Goal: Information Seeking & Learning: Learn about a topic

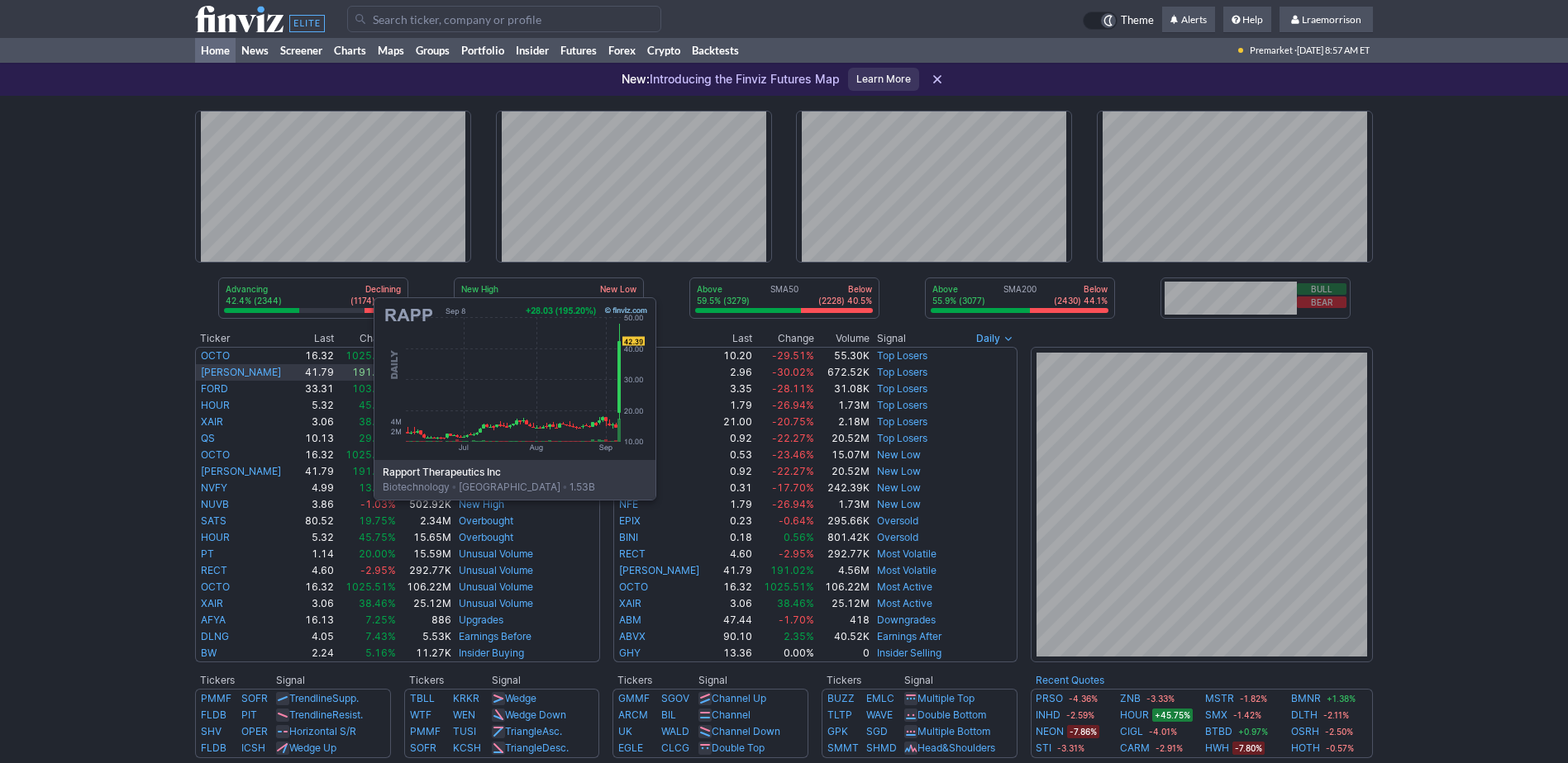
click at [208, 376] on link "RAPP" at bounding box center [241, 372] width 80 height 13
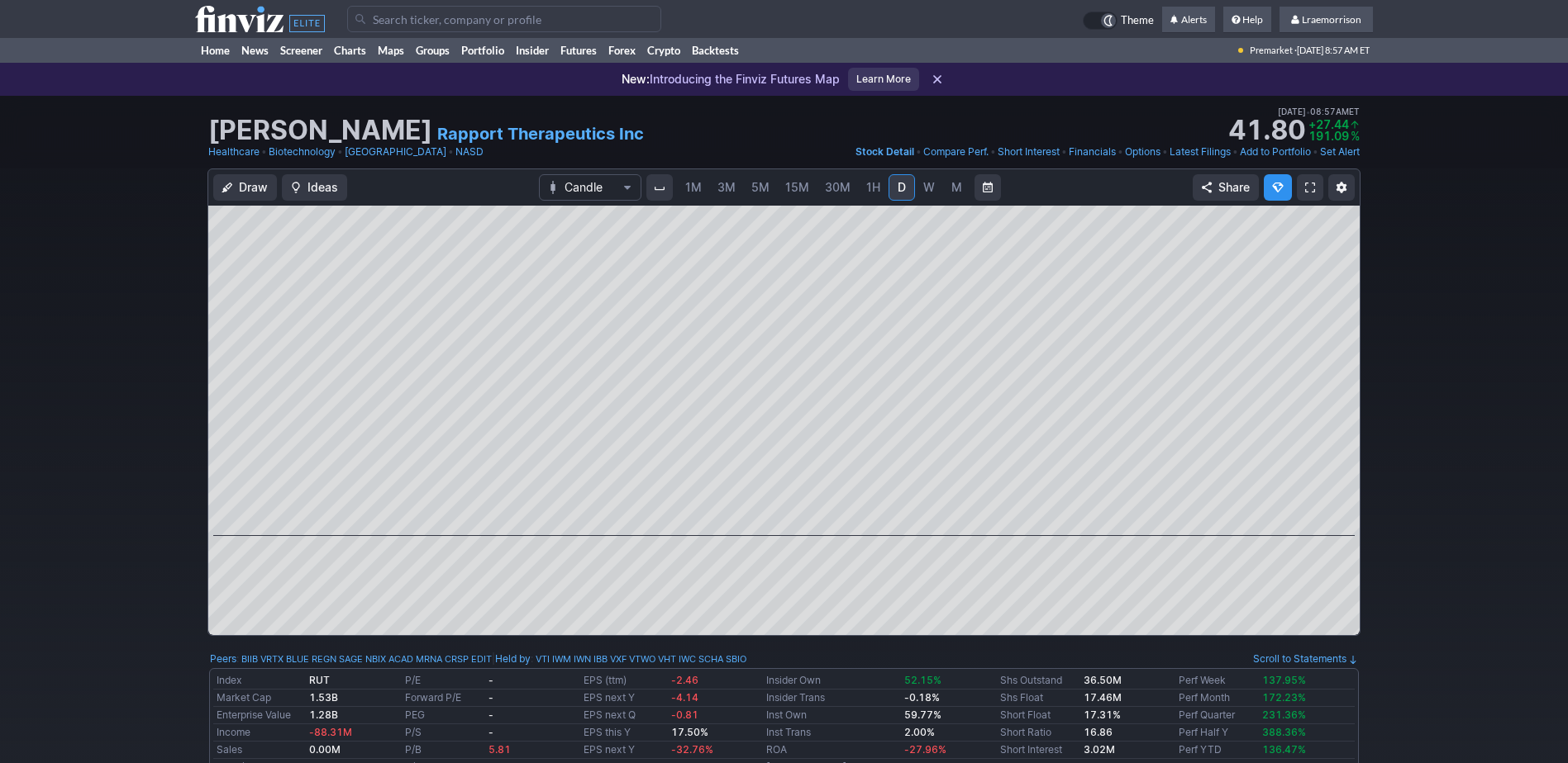
click at [689, 185] on span "1M" at bounding box center [693, 187] width 17 height 14
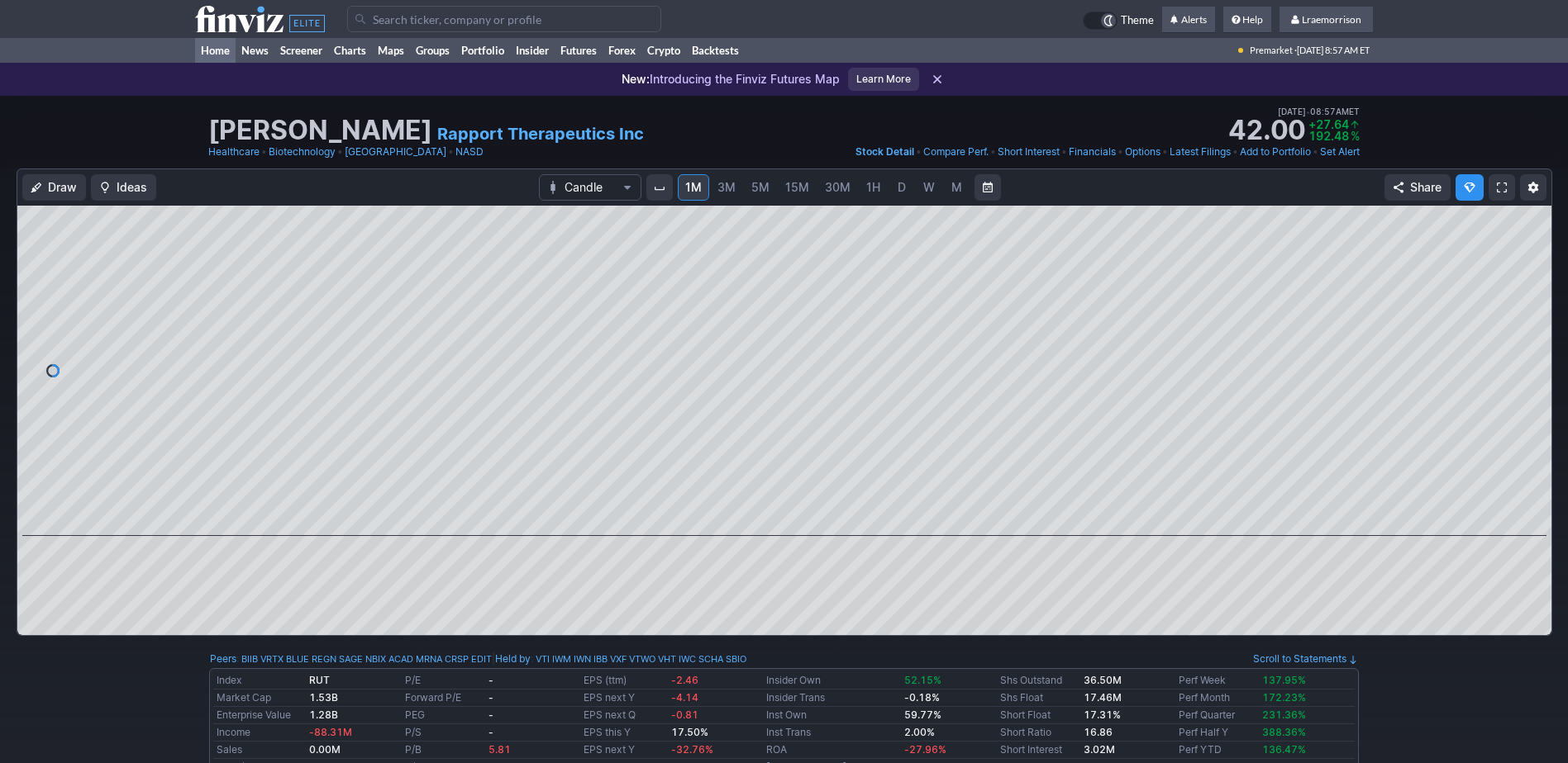
click at [213, 53] on link "Home" at bounding box center [215, 50] width 41 height 25
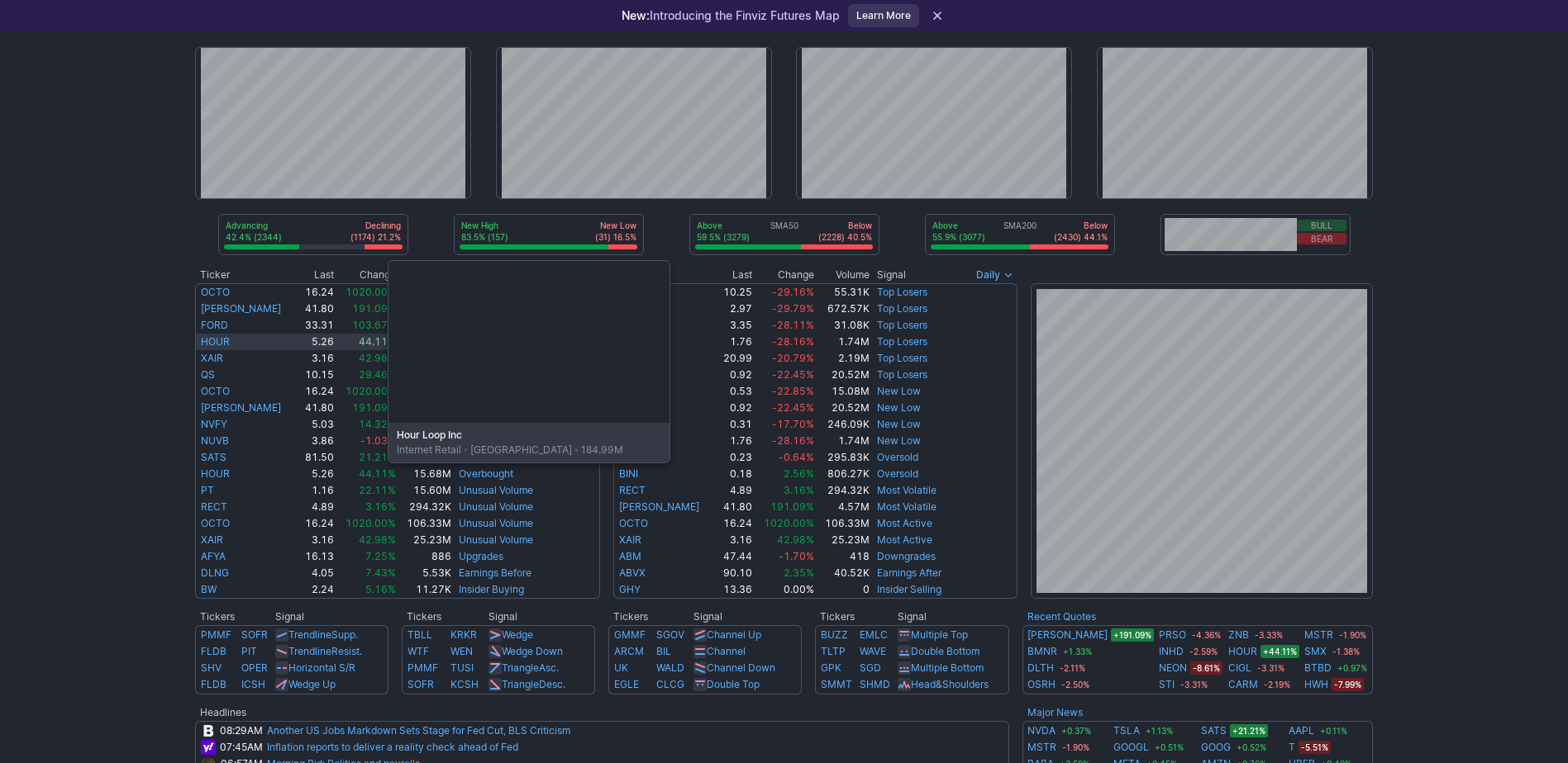
scroll to position [82, 0]
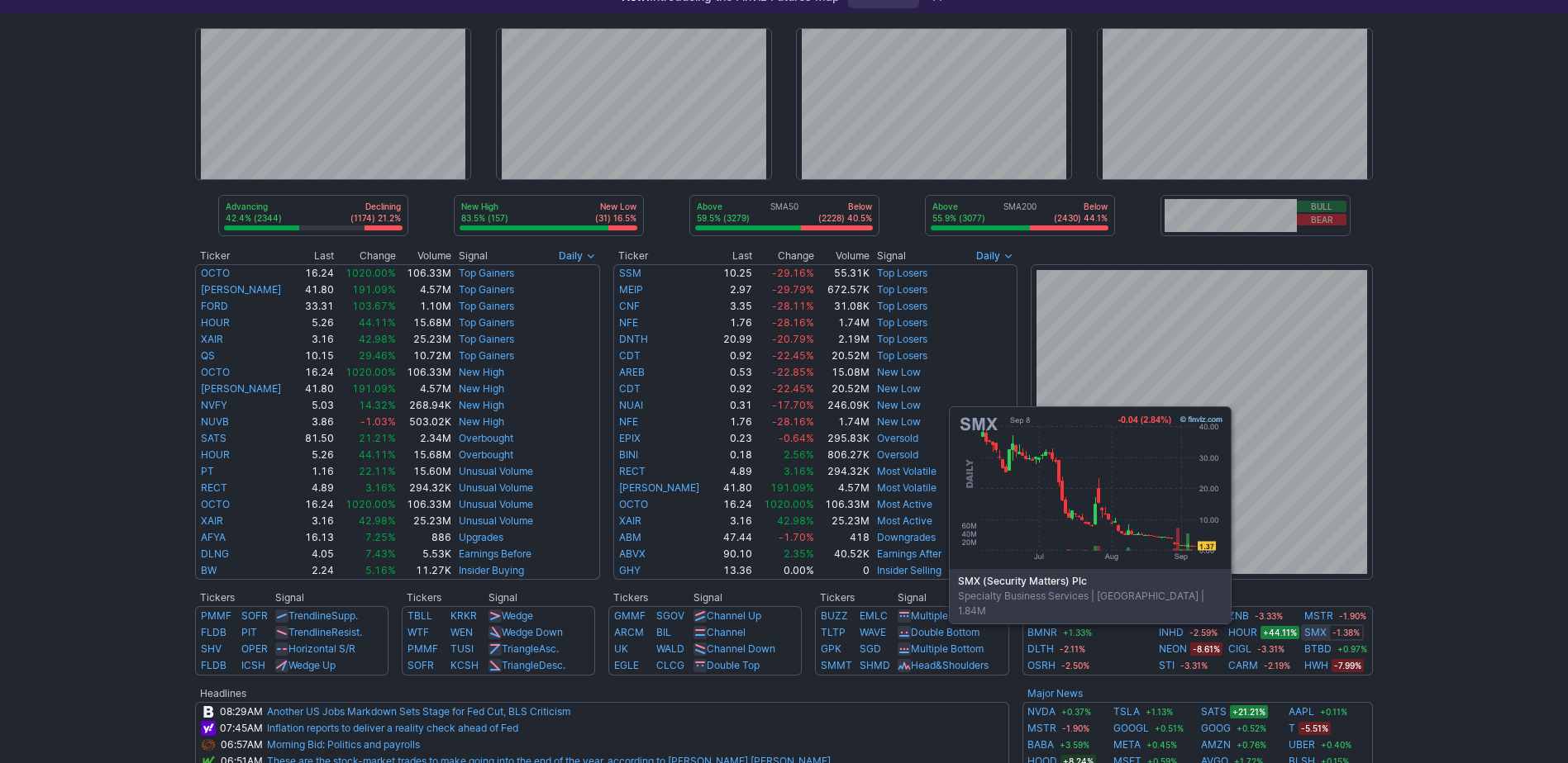
click at [1304, 633] on link "SMX" at bounding box center [1315, 632] width 23 height 17
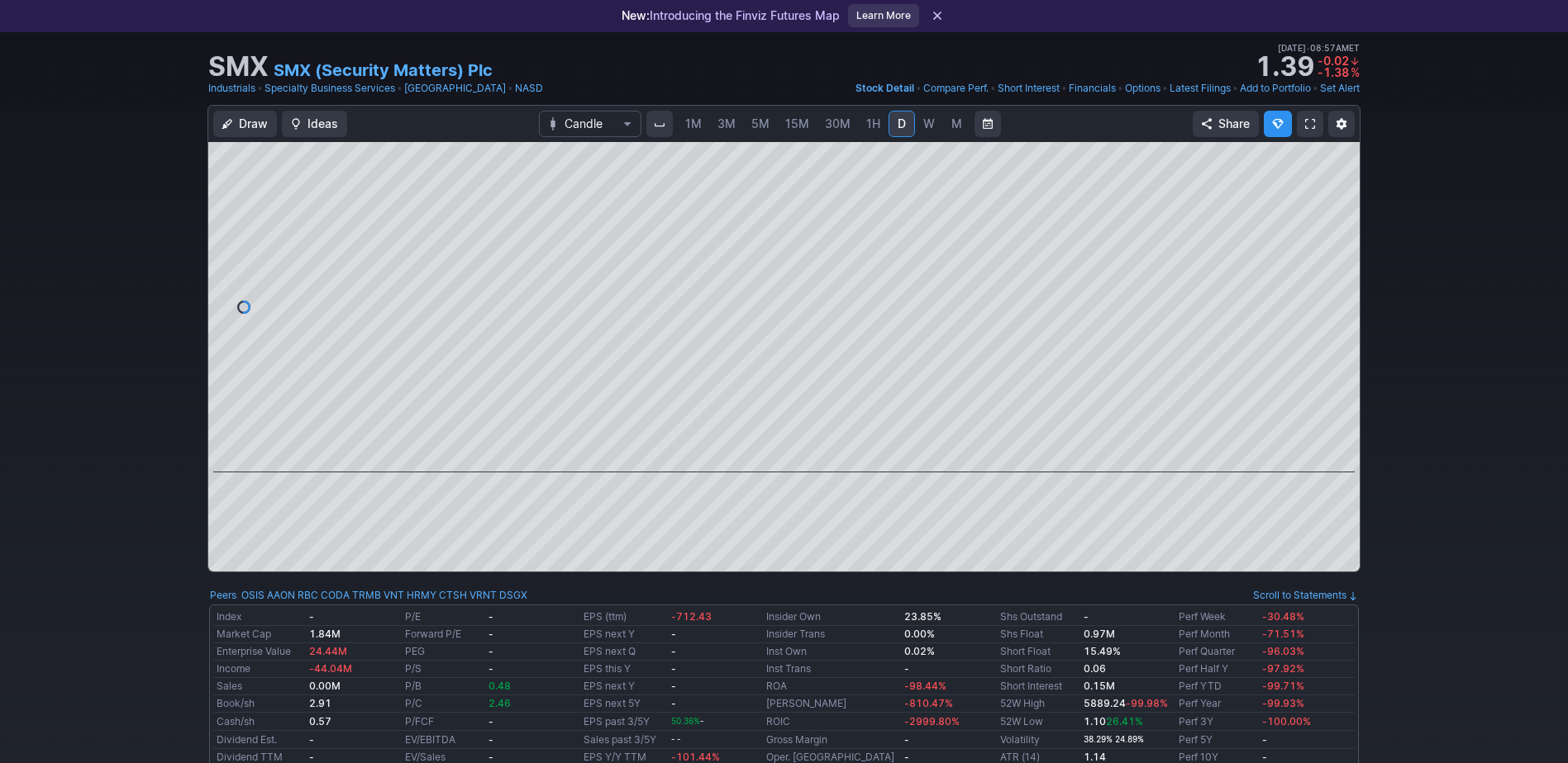
scroll to position [82, 0]
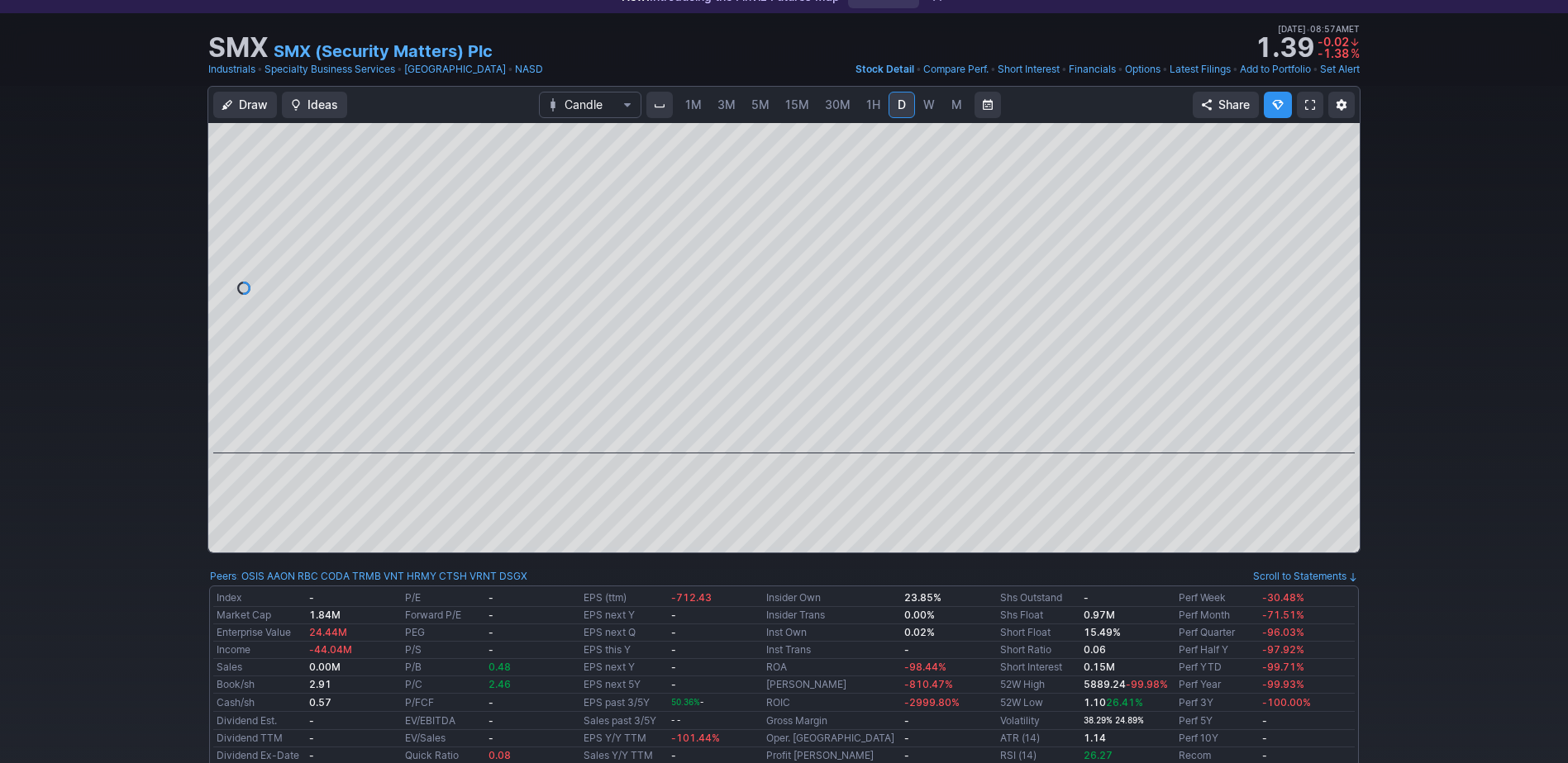
click at [692, 107] on span "1M" at bounding box center [693, 104] width 17 height 14
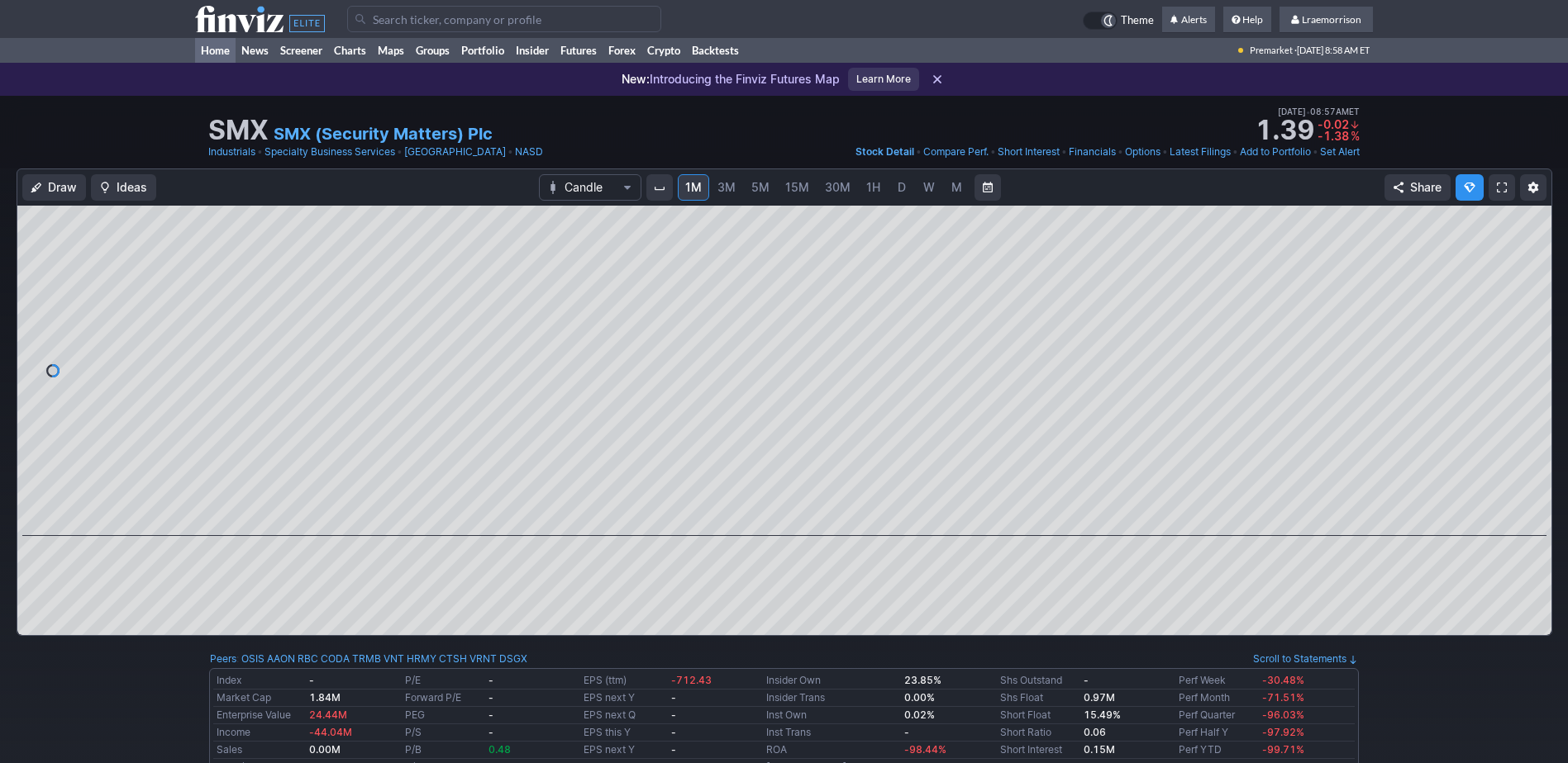
click at [206, 48] on link "Home" at bounding box center [215, 50] width 41 height 25
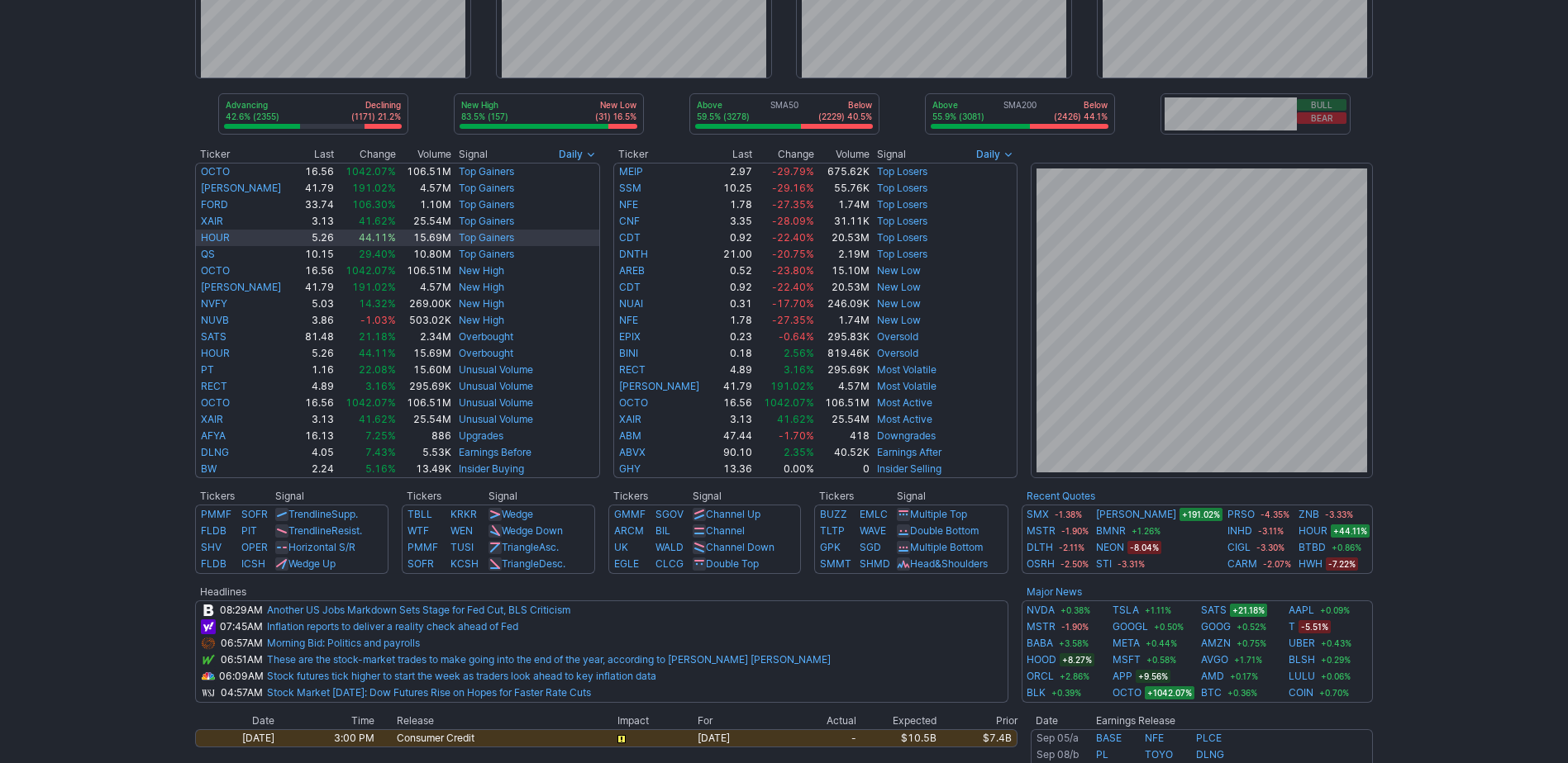
scroll to position [248, 0]
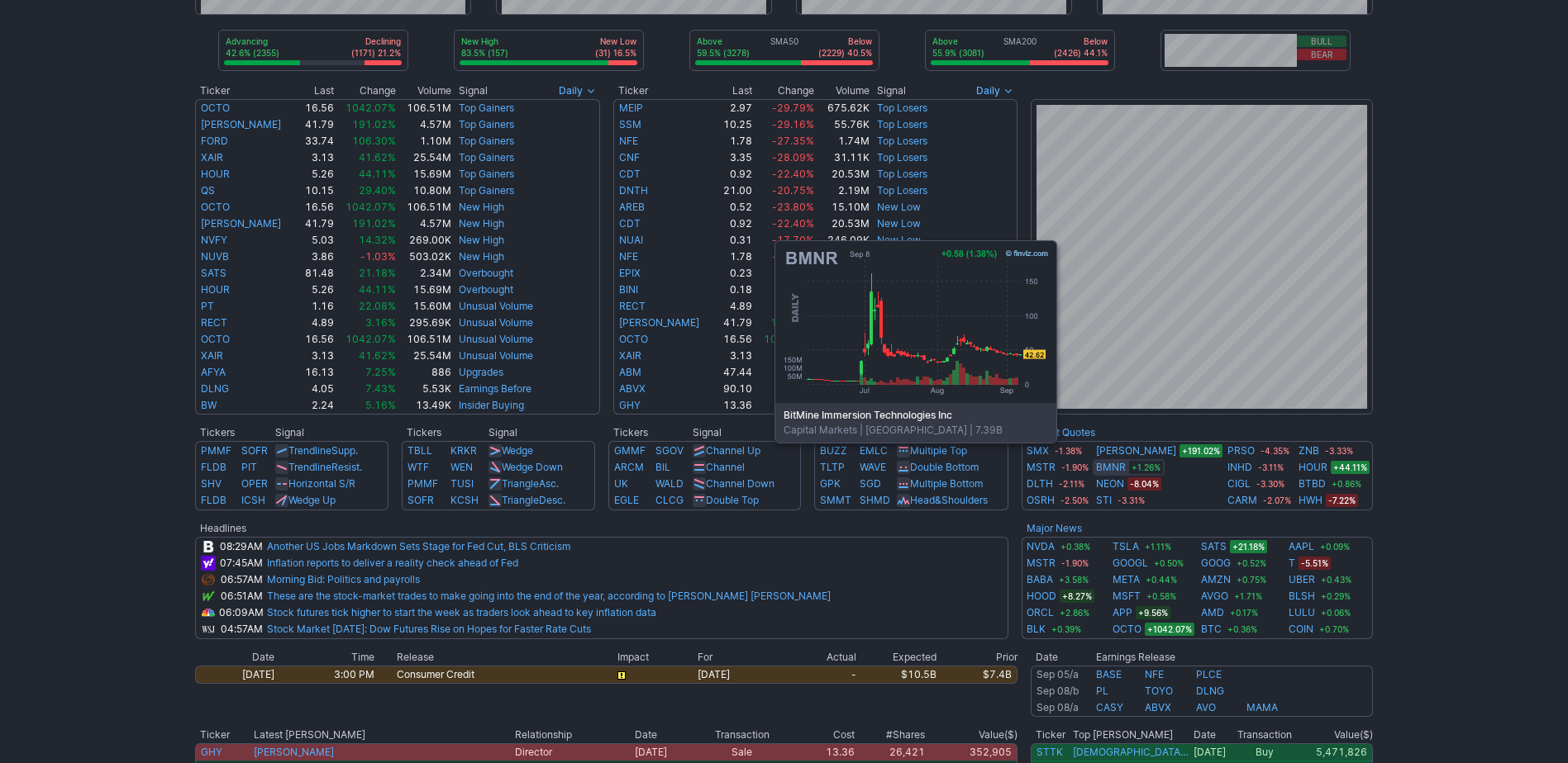
click at [1126, 468] on link "BMNR" at bounding box center [1111, 468] width 30 height 17
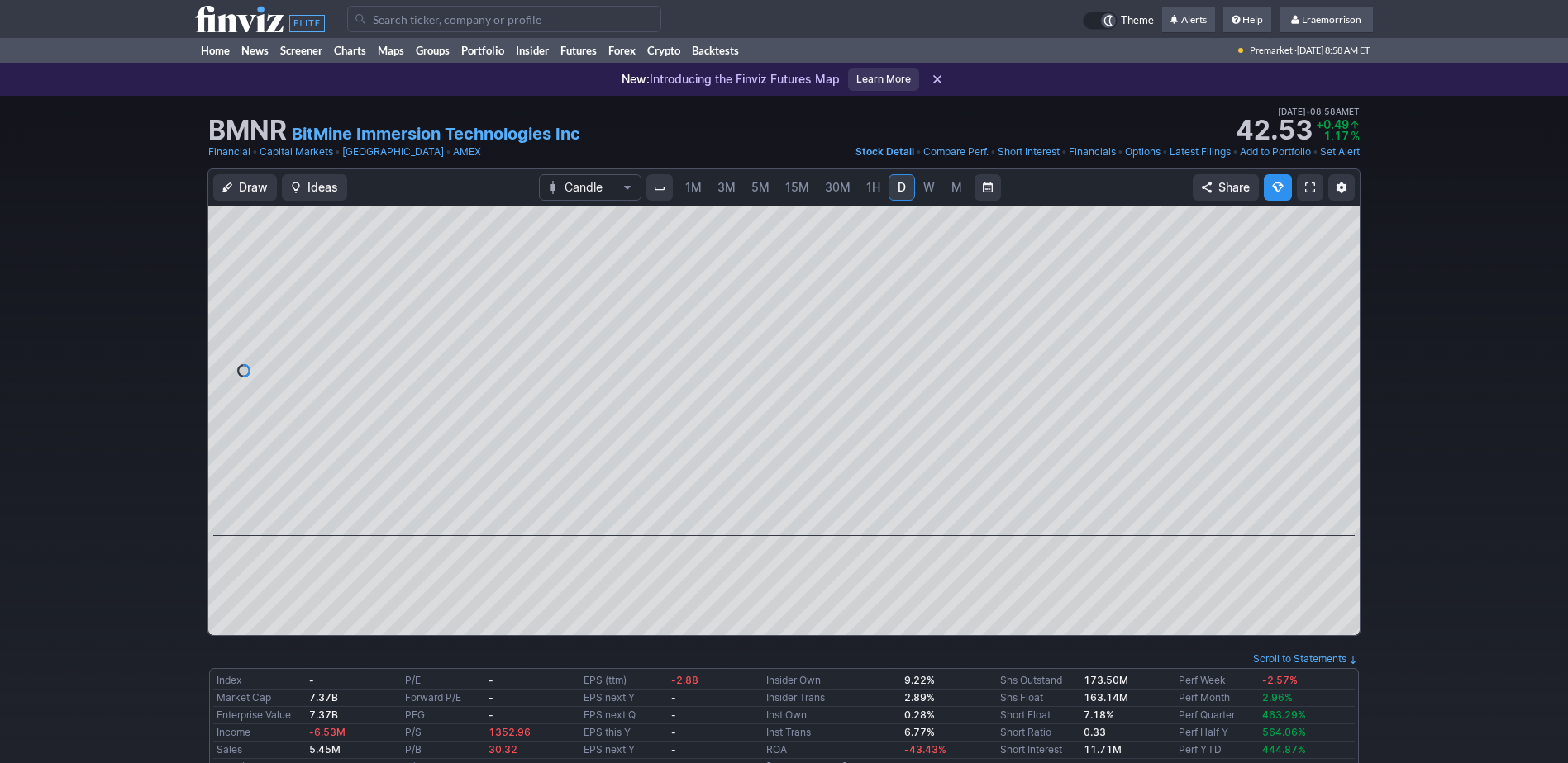
click at [696, 186] on span "1M" at bounding box center [693, 187] width 17 height 14
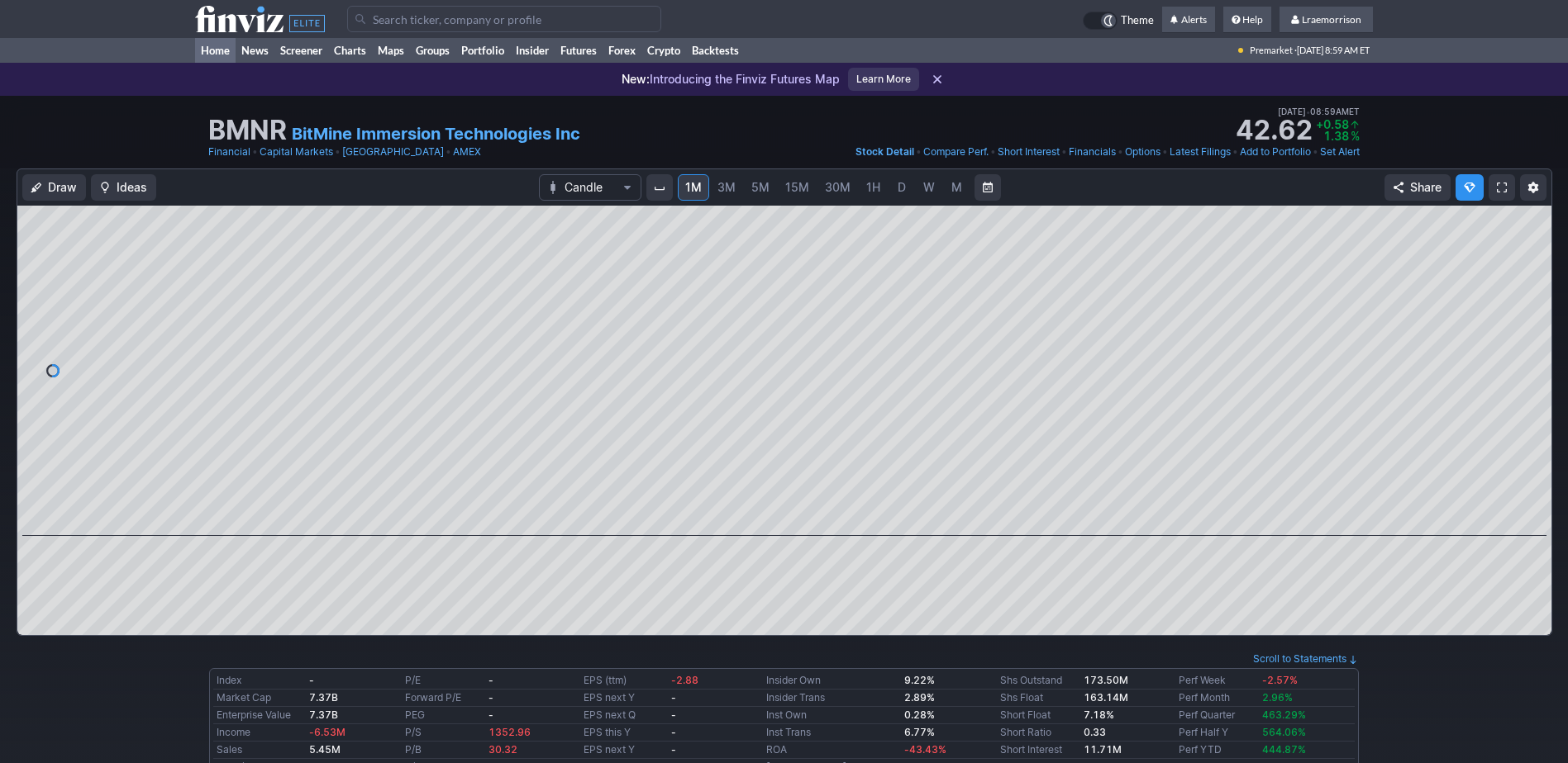
click at [211, 48] on link "Home" at bounding box center [215, 50] width 41 height 25
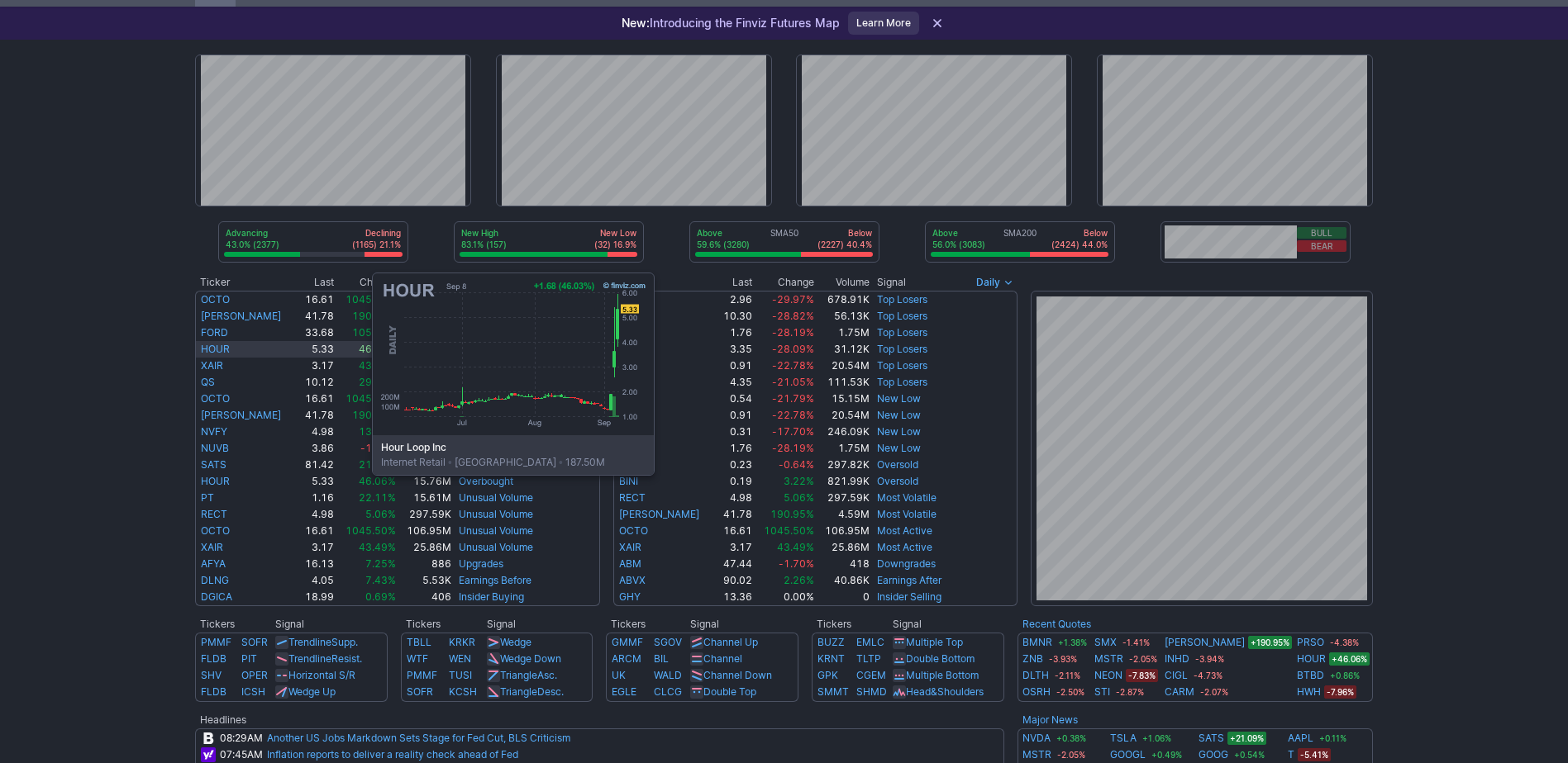
scroll to position [82, 0]
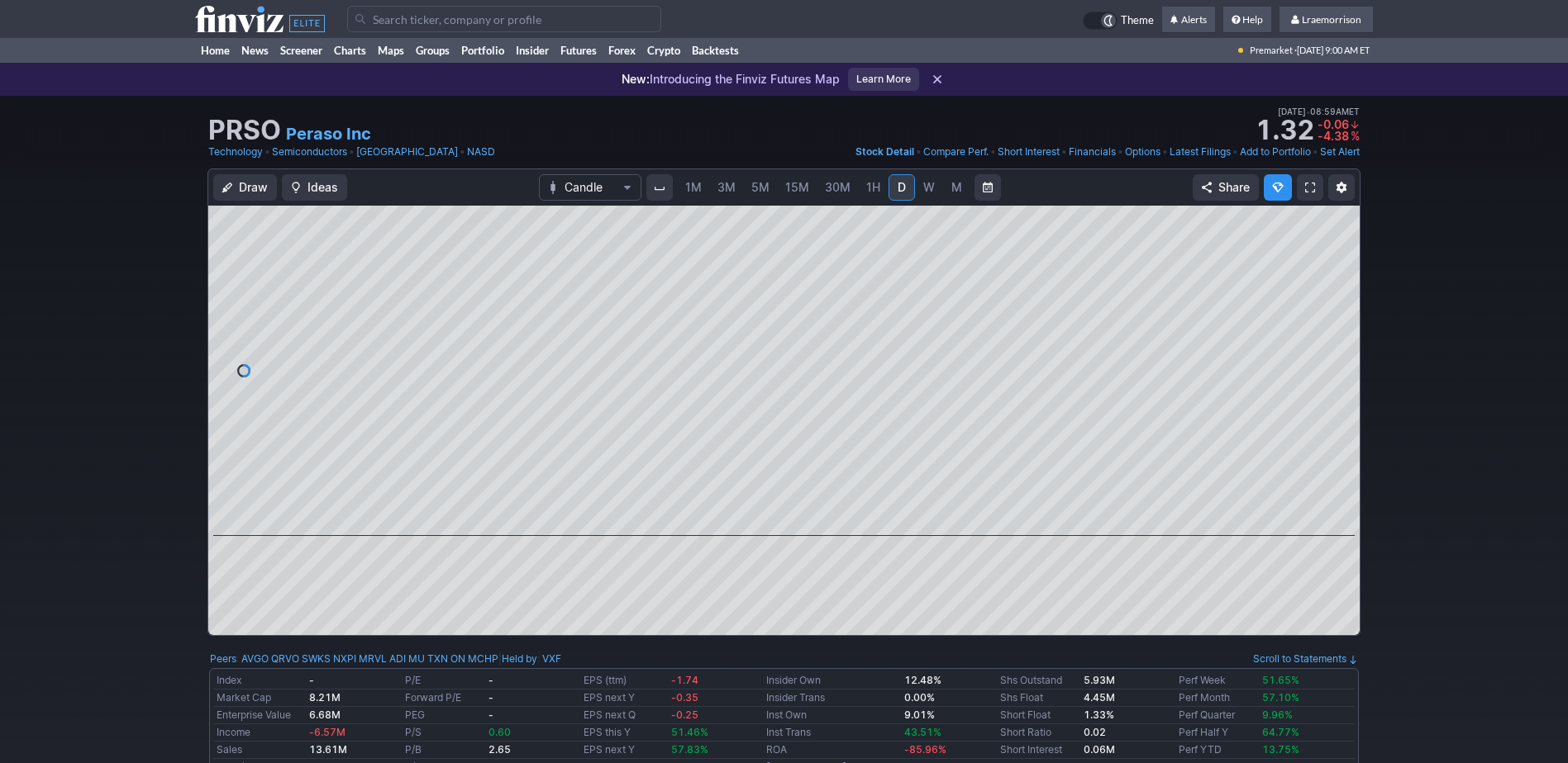
click at [696, 193] on span "1M" at bounding box center [693, 187] width 17 height 14
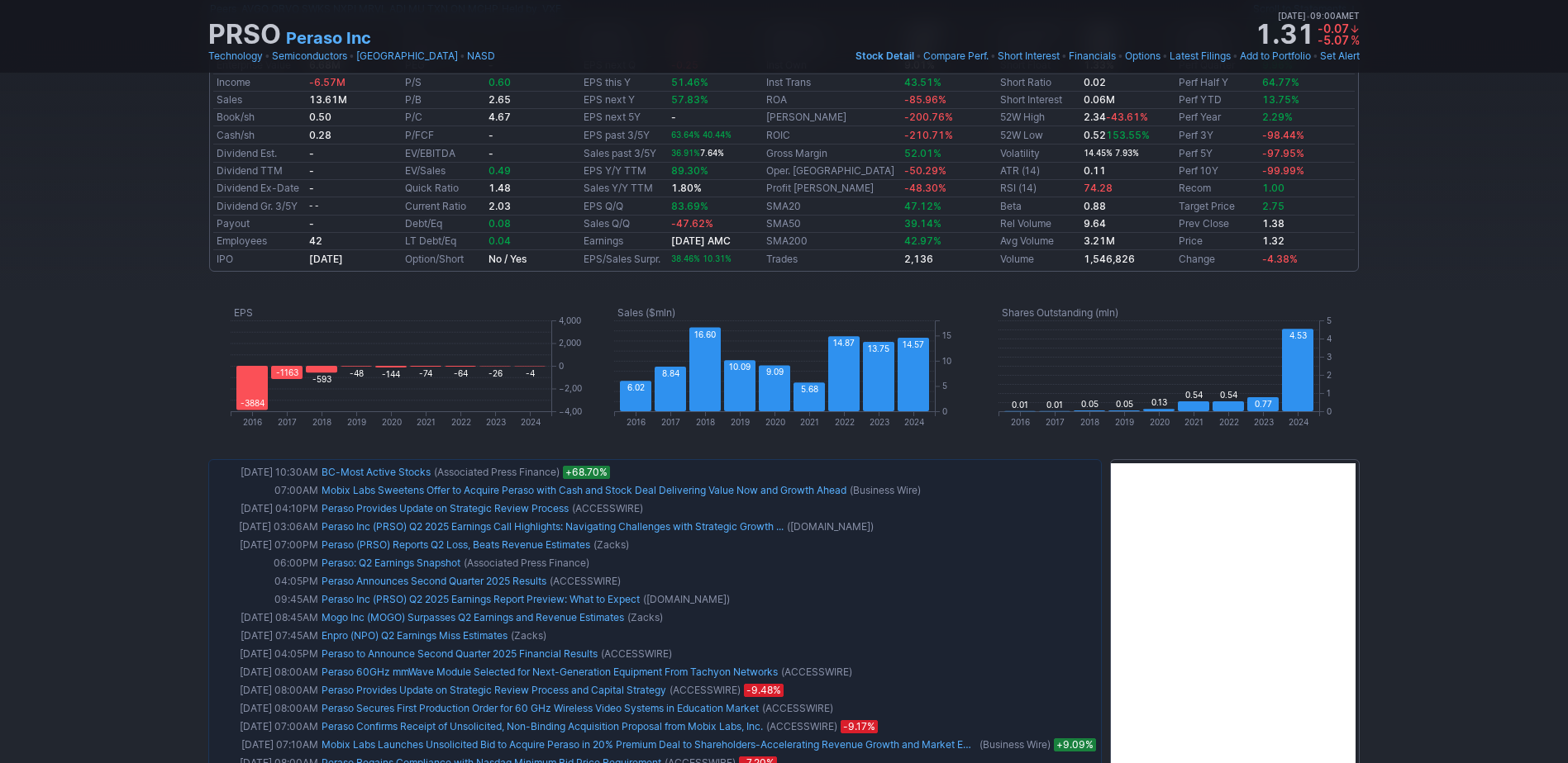
scroll to position [661, 0]
